Goal: Information Seeking & Learning: Learn about a topic

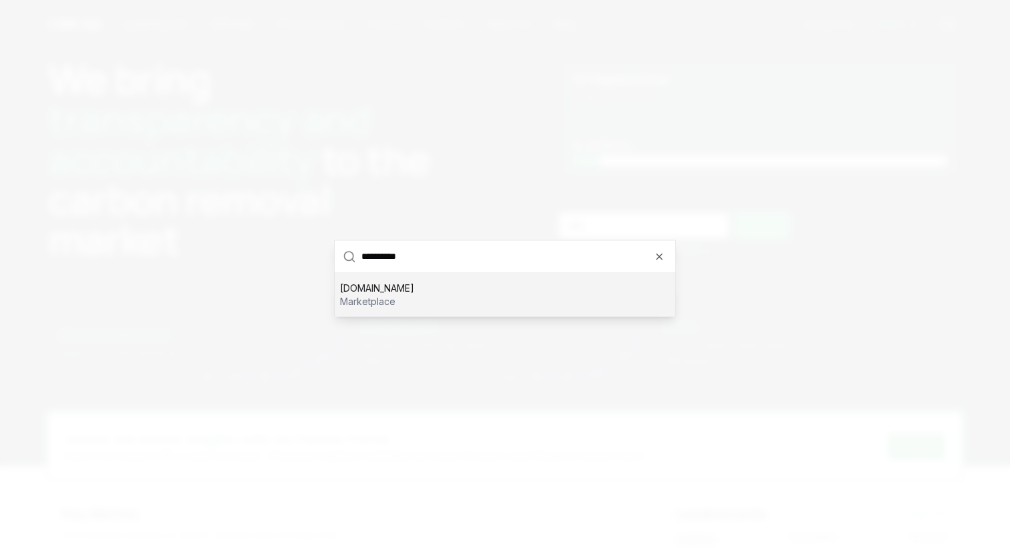
type input "**********"
click at [417, 309] on div "greentrade.pro marketplace" at bounding box center [505, 294] width 341 height 43
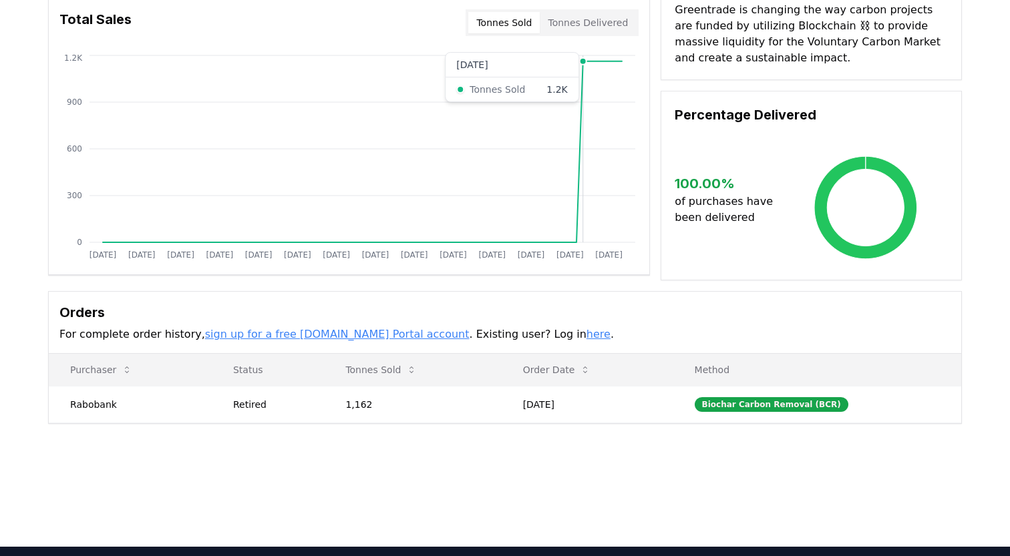
scroll to position [129, 0]
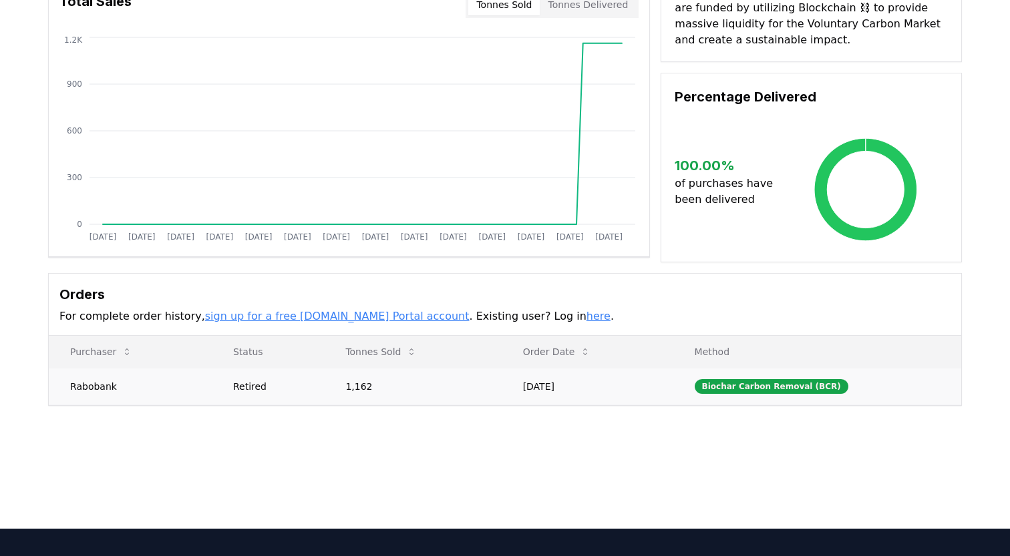
click at [419, 388] on td "1,162" at bounding box center [412, 386] width 177 height 37
click at [469, 396] on td "1,162" at bounding box center [412, 386] width 177 height 37
click at [610, 390] on td "Mar 28, 2025" at bounding box center [587, 386] width 172 height 37
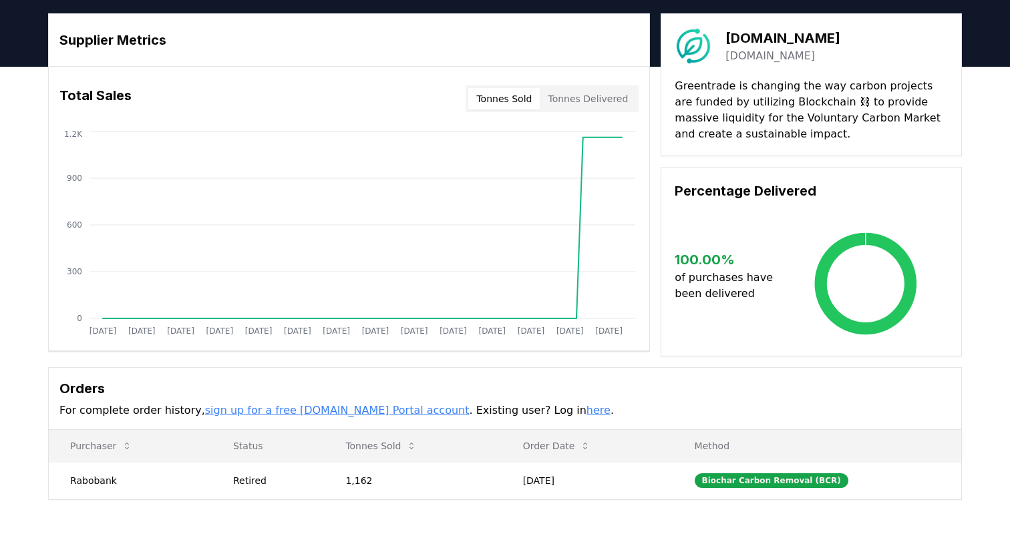
scroll to position [0, 0]
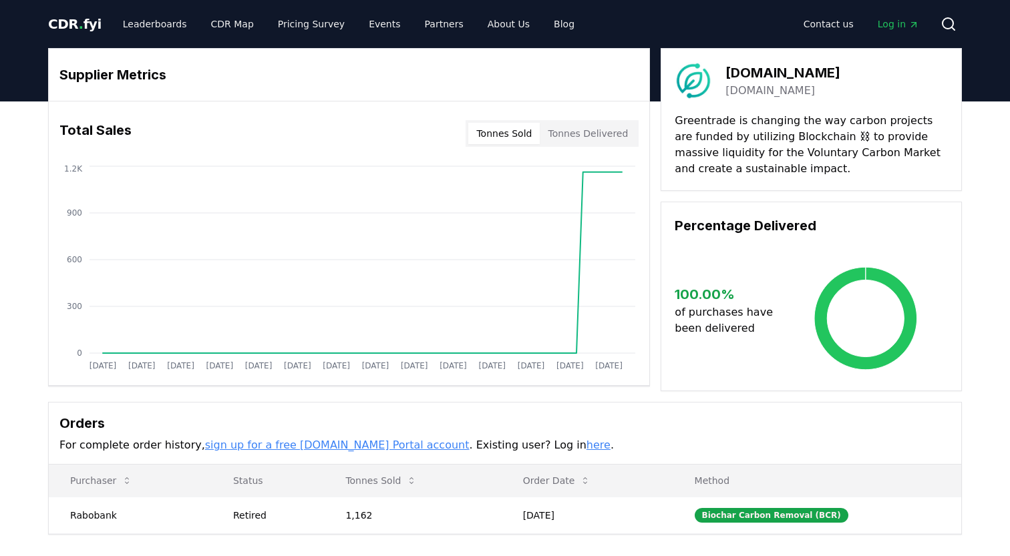
click at [74, 23] on span "CDR . fyi" at bounding box center [74, 24] width 53 height 16
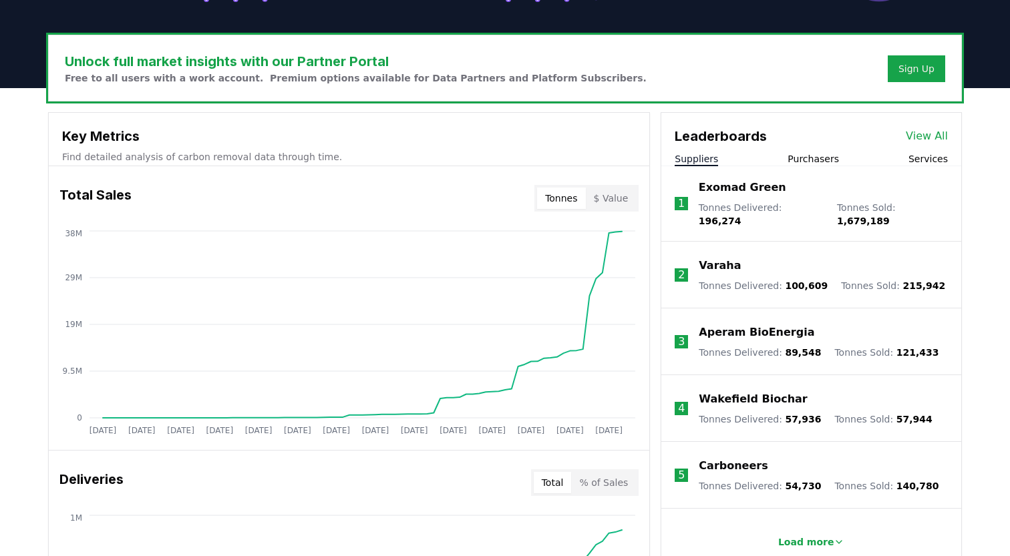
scroll to position [381, 0]
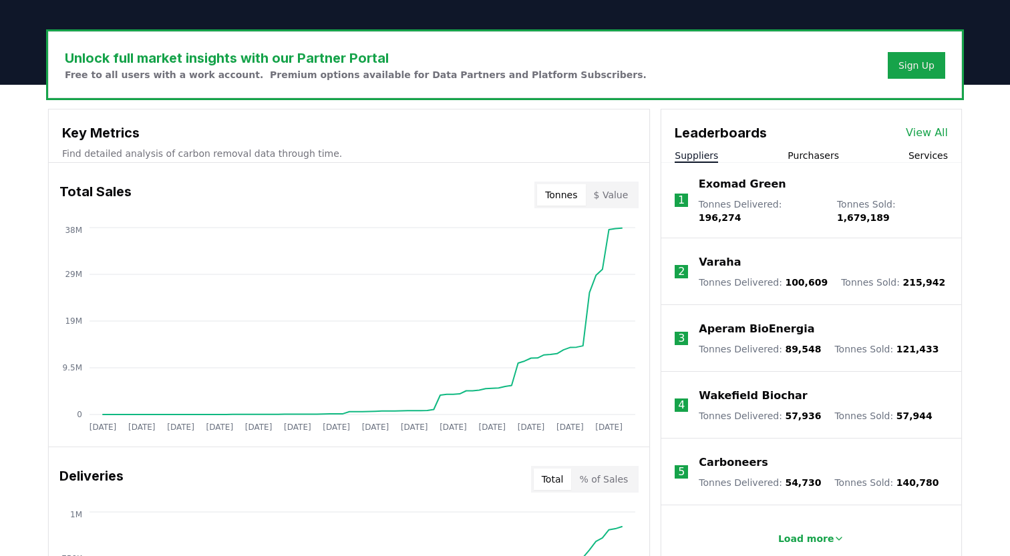
click at [743, 265] on div "Varaha Tonnes Delivered : 100,609 Tonnes Sold : 215,942" at bounding box center [821, 271] width 246 height 35
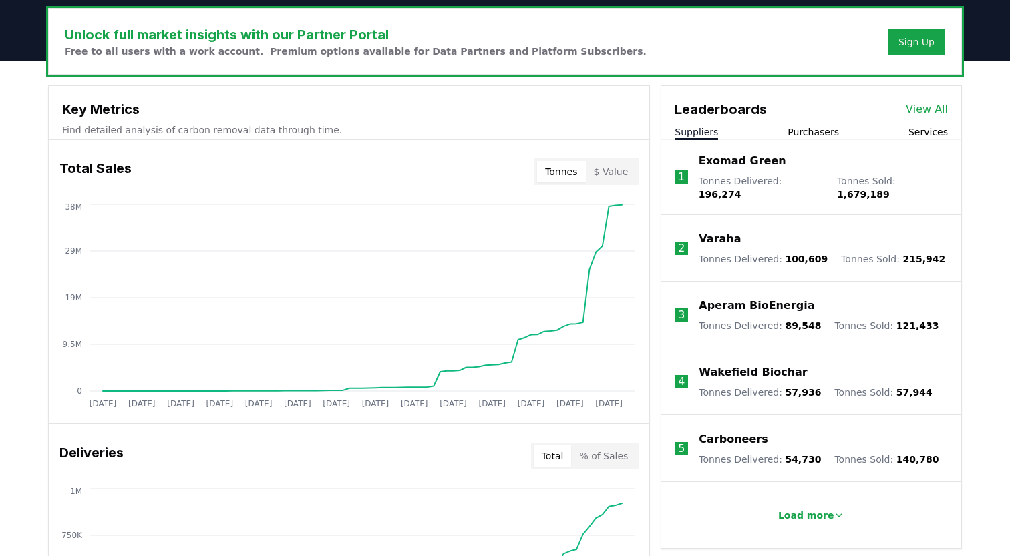
scroll to position [406, 0]
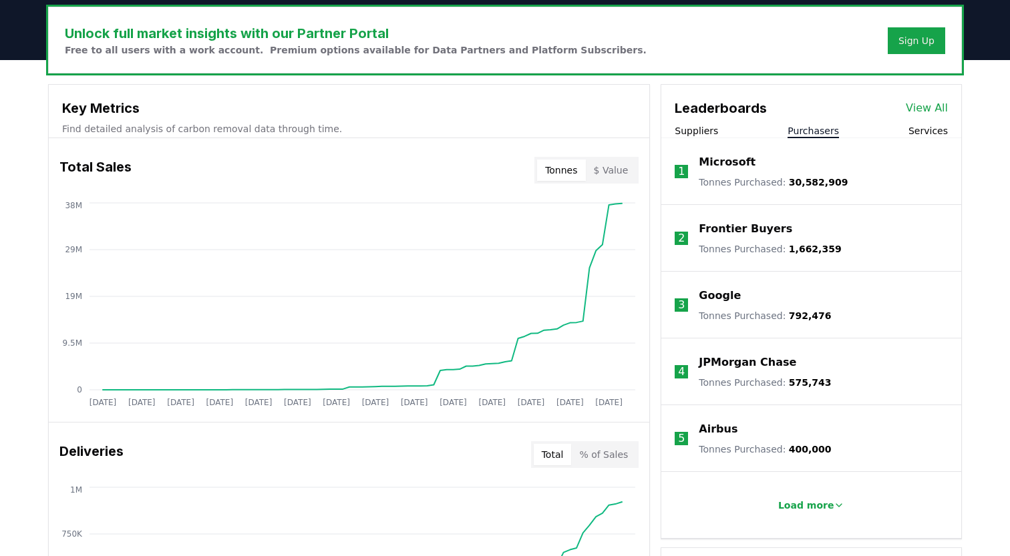
click at [813, 125] on button "Purchasers" at bounding box center [812, 130] width 51 height 13
click at [925, 136] on button "Services" at bounding box center [927, 130] width 39 height 13
click at [778, 230] on p "Climeworks Solutions" at bounding box center [763, 229] width 130 height 16
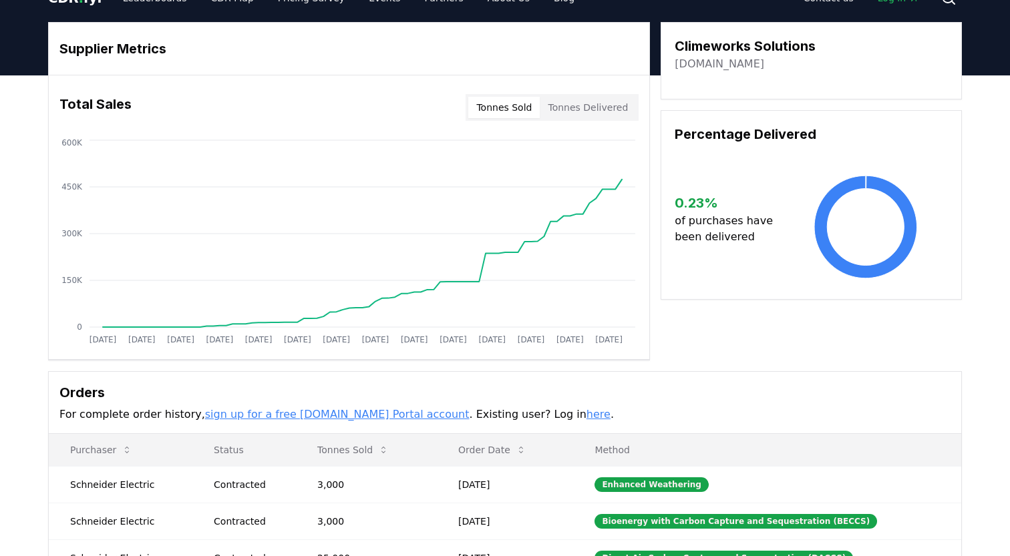
scroll to position [11, 0]
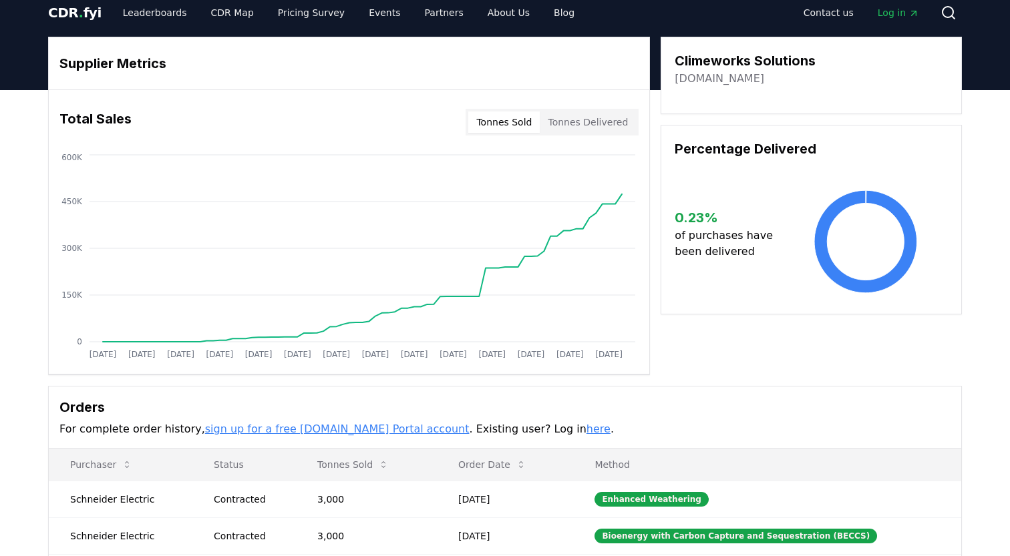
click at [605, 122] on button "Tonnes Delivered" at bounding box center [588, 122] width 96 height 21
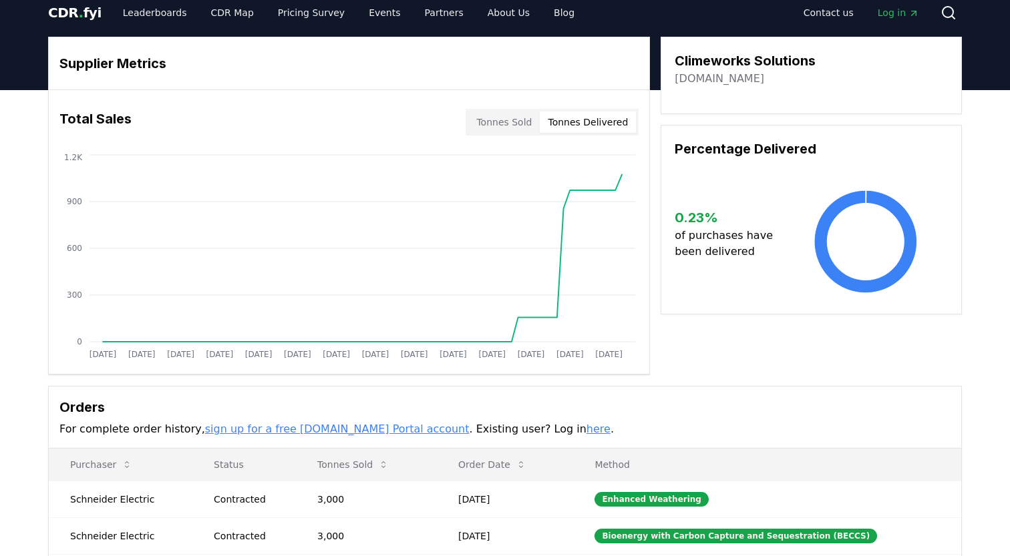
scroll to position [0, 0]
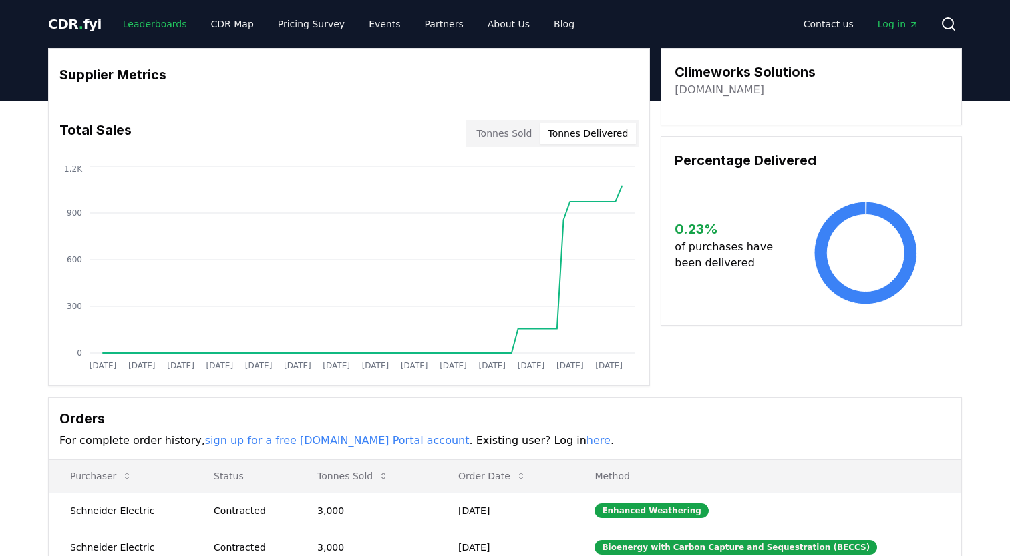
click at [122, 27] on link "Leaderboards" at bounding box center [154, 24] width 85 height 24
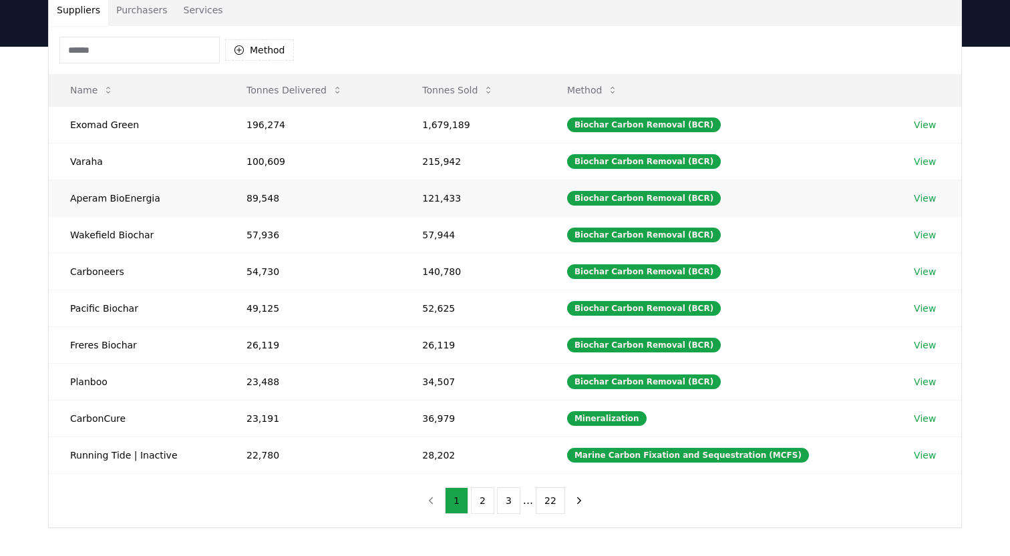
scroll to position [111, 0]
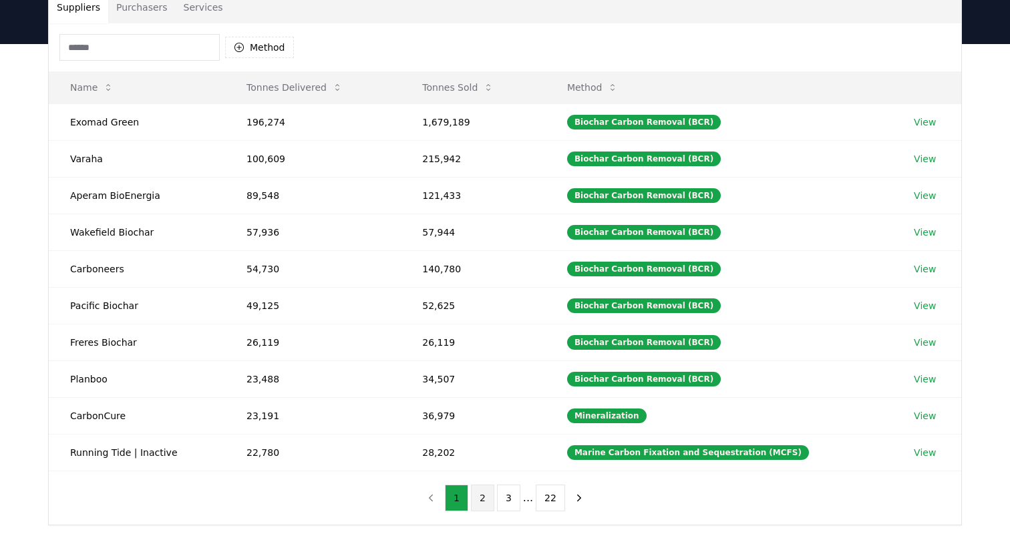
click at [483, 501] on button "2" at bounding box center [482, 498] width 23 height 27
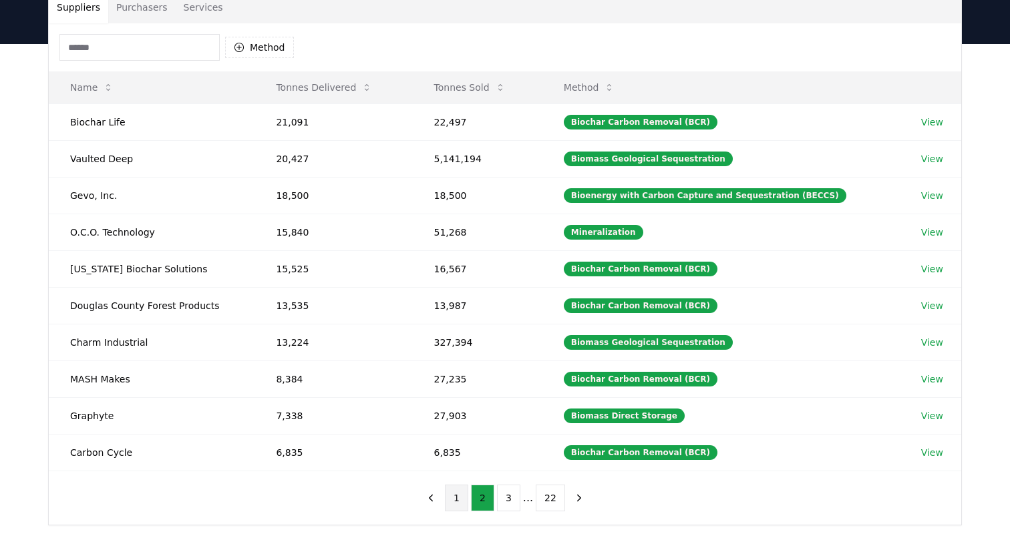
click at [456, 498] on button "1" at bounding box center [456, 498] width 23 height 27
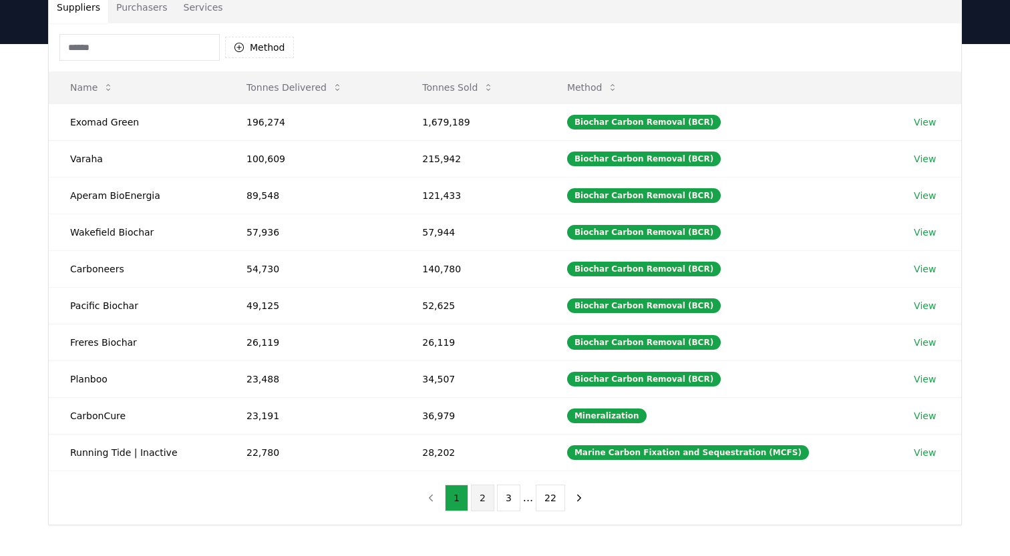
click at [485, 503] on button "2" at bounding box center [482, 498] width 23 height 27
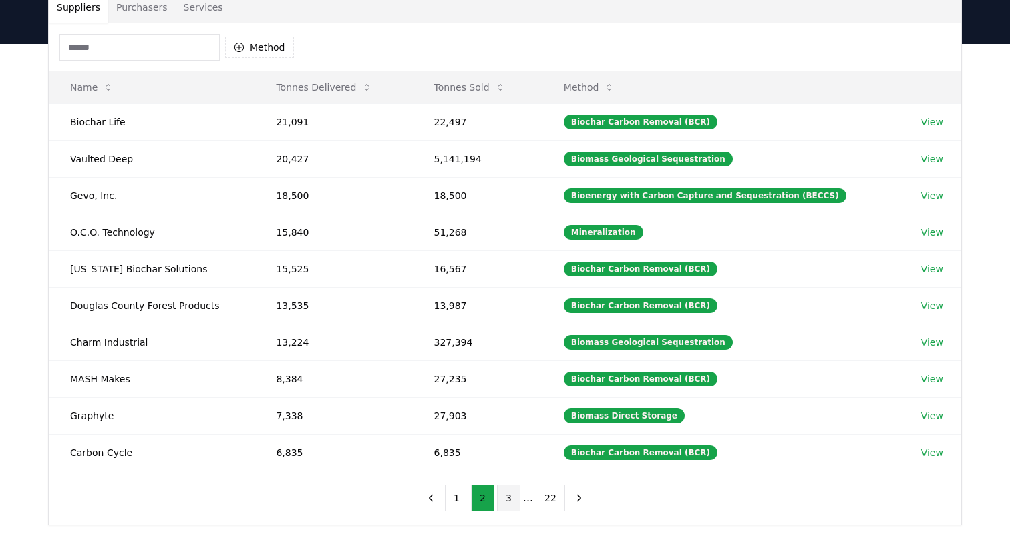
click at [510, 503] on button "3" at bounding box center [508, 498] width 23 height 27
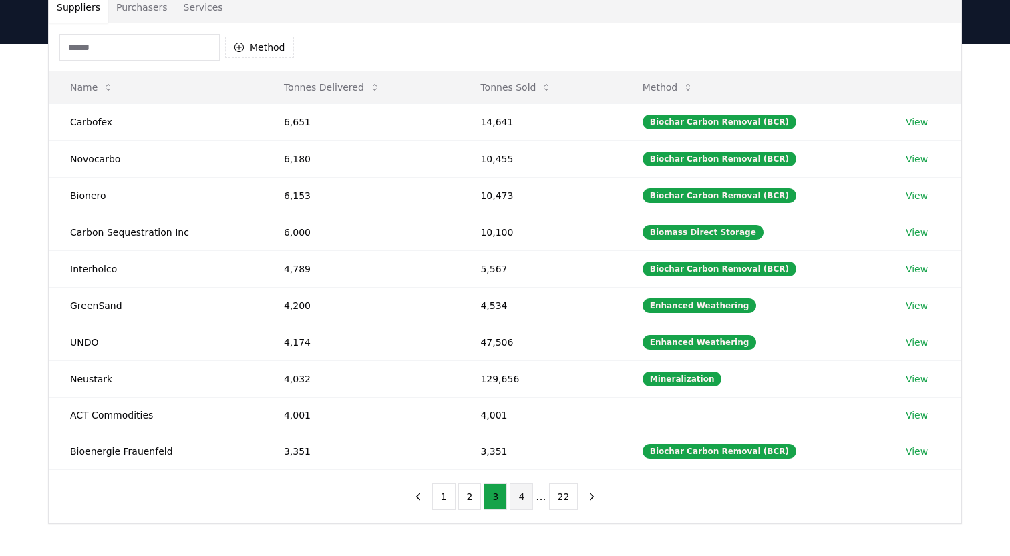
click at [525, 500] on button "4" at bounding box center [520, 496] width 23 height 27
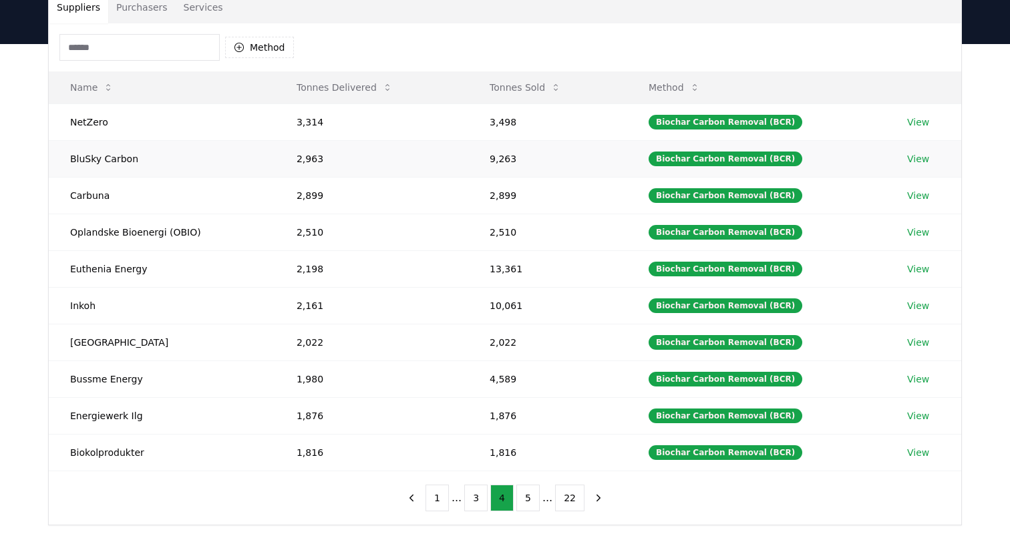
click at [917, 161] on link "View" at bounding box center [918, 158] width 22 height 13
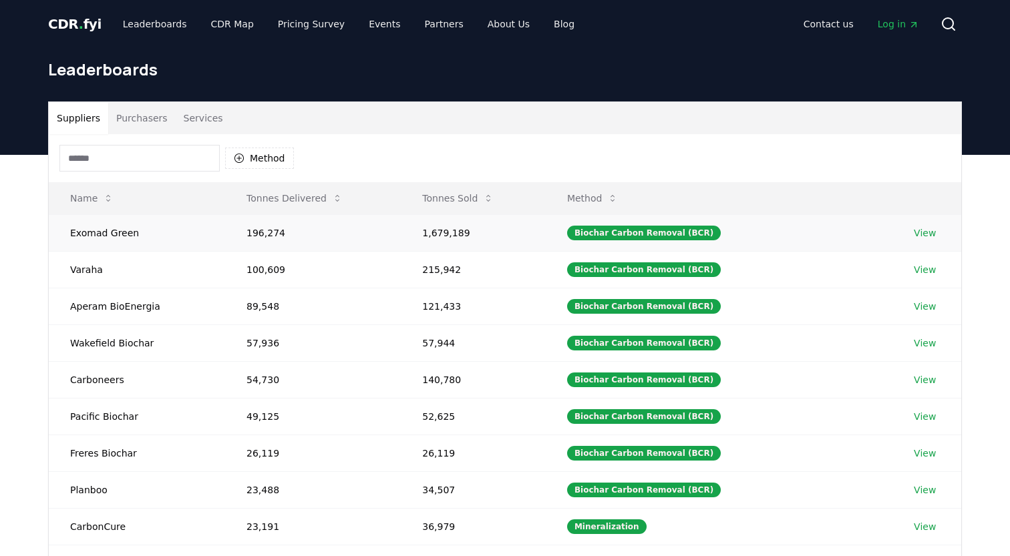
scroll to position [111, 0]
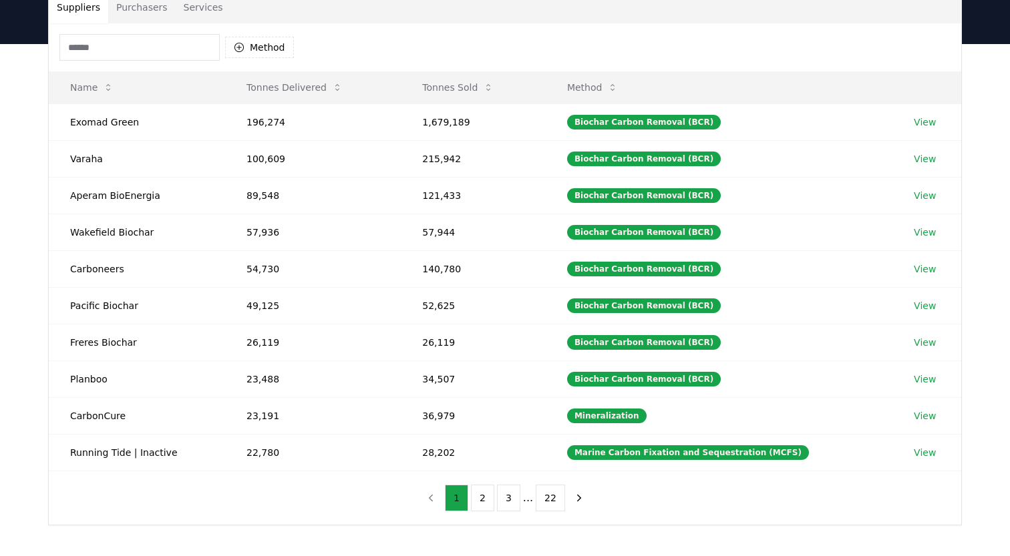
click at [458, 495] on button "1" at bounding box center [456, 498] width 23 height 27
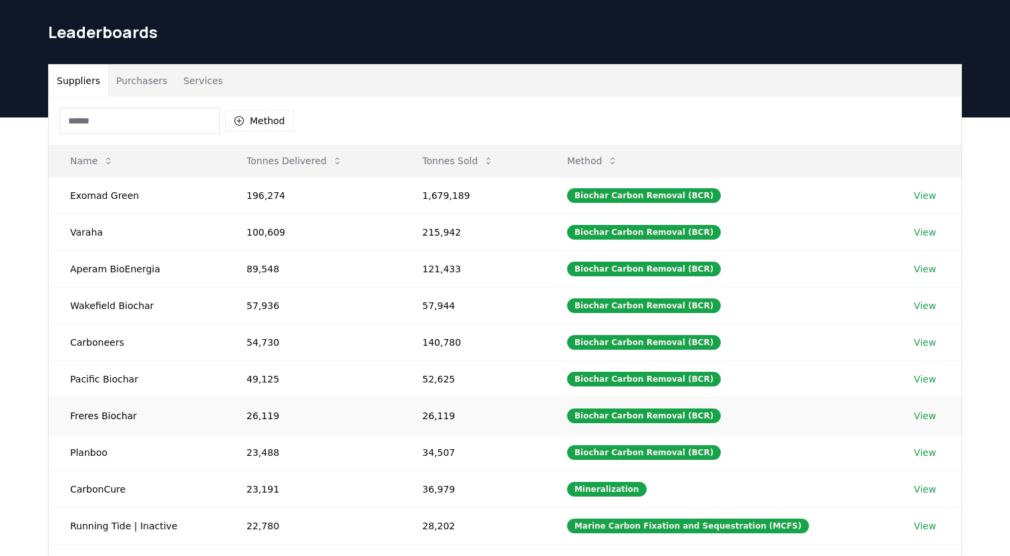
scroll to position [35, 0]
